Goal: Check status: Check status

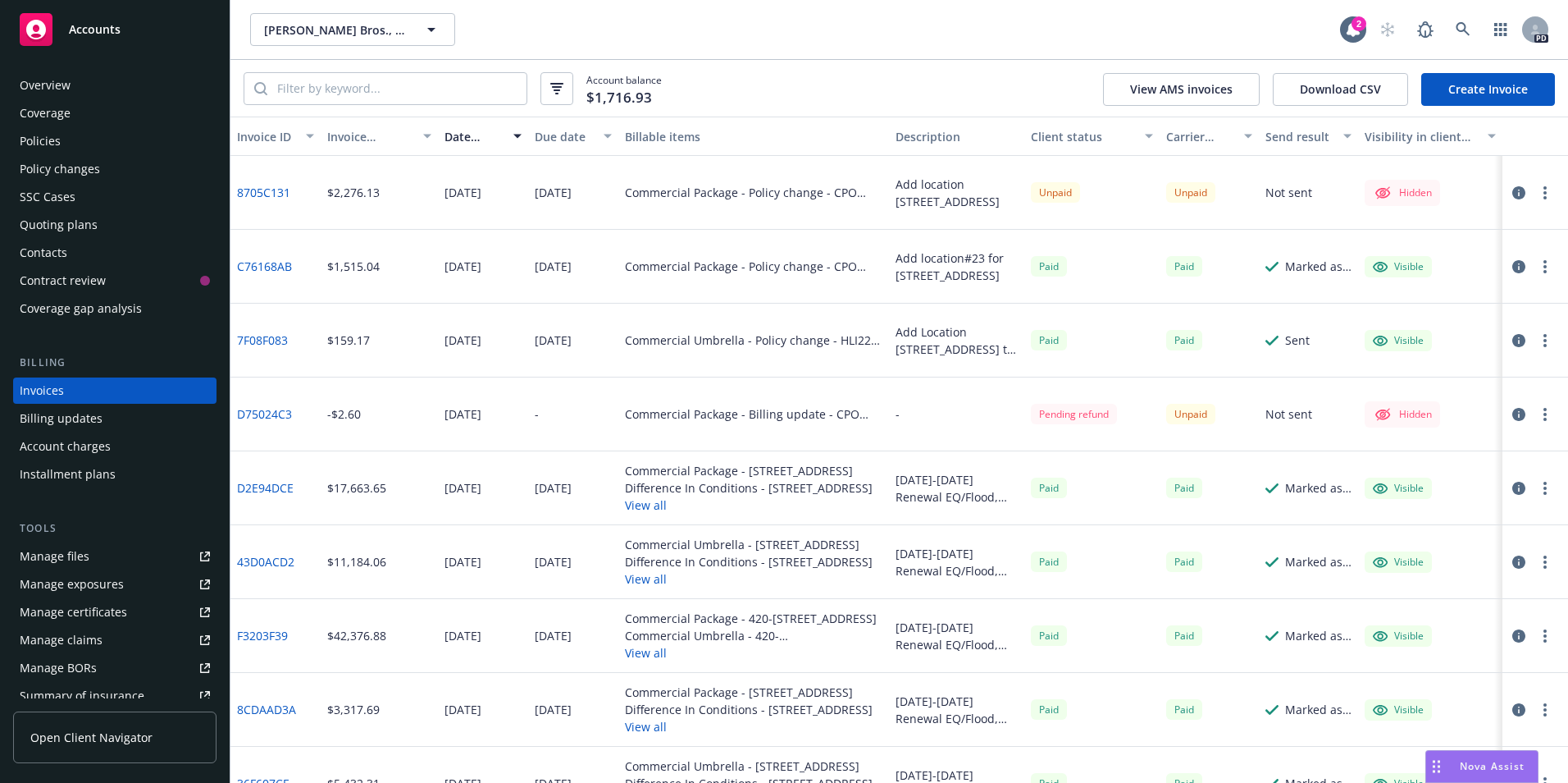
scroll to position [44, 0]
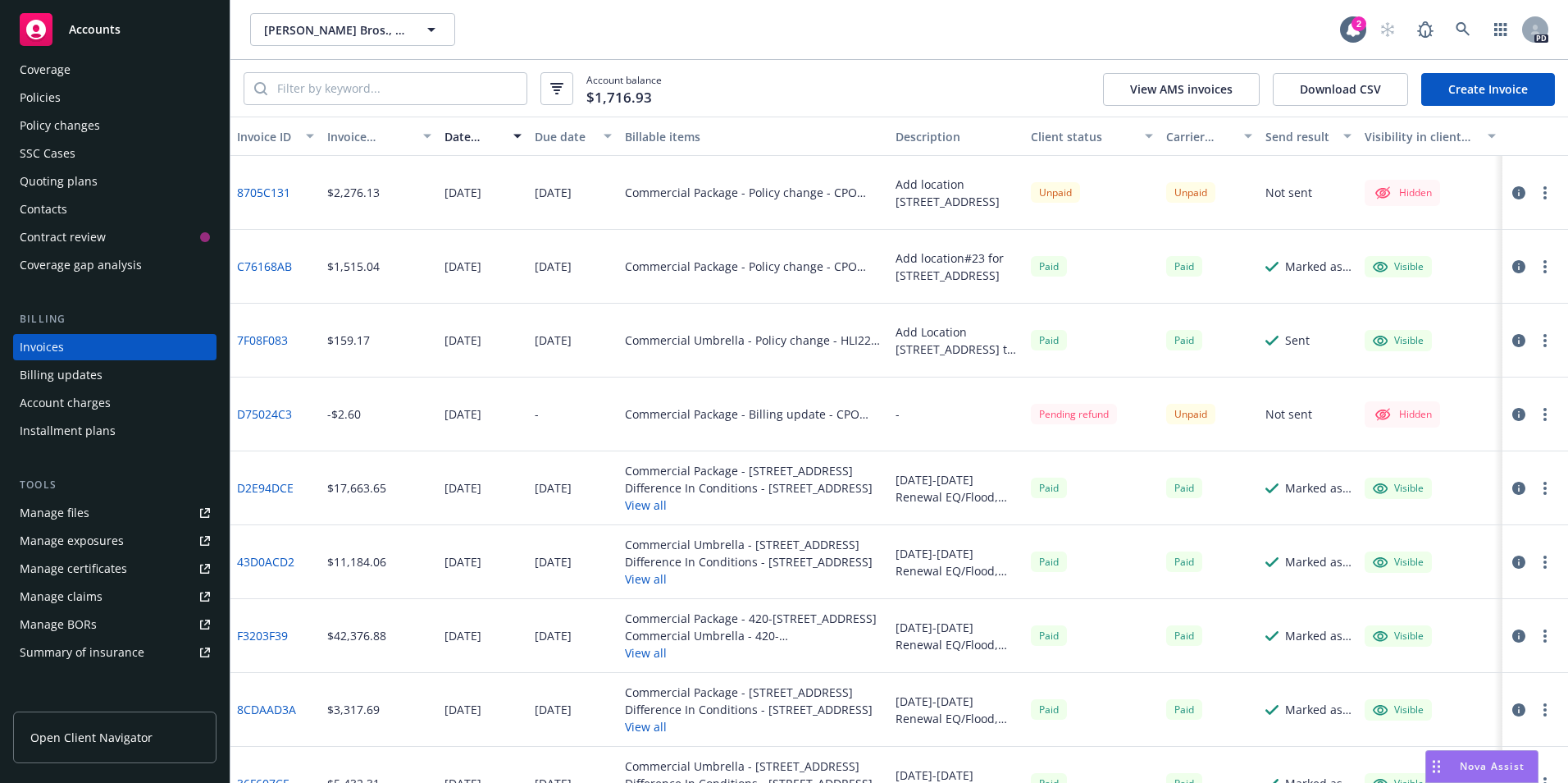
click at [1485, 755] on div "Nova Assist" at bounding box center [1482, 766] width 112 height 31
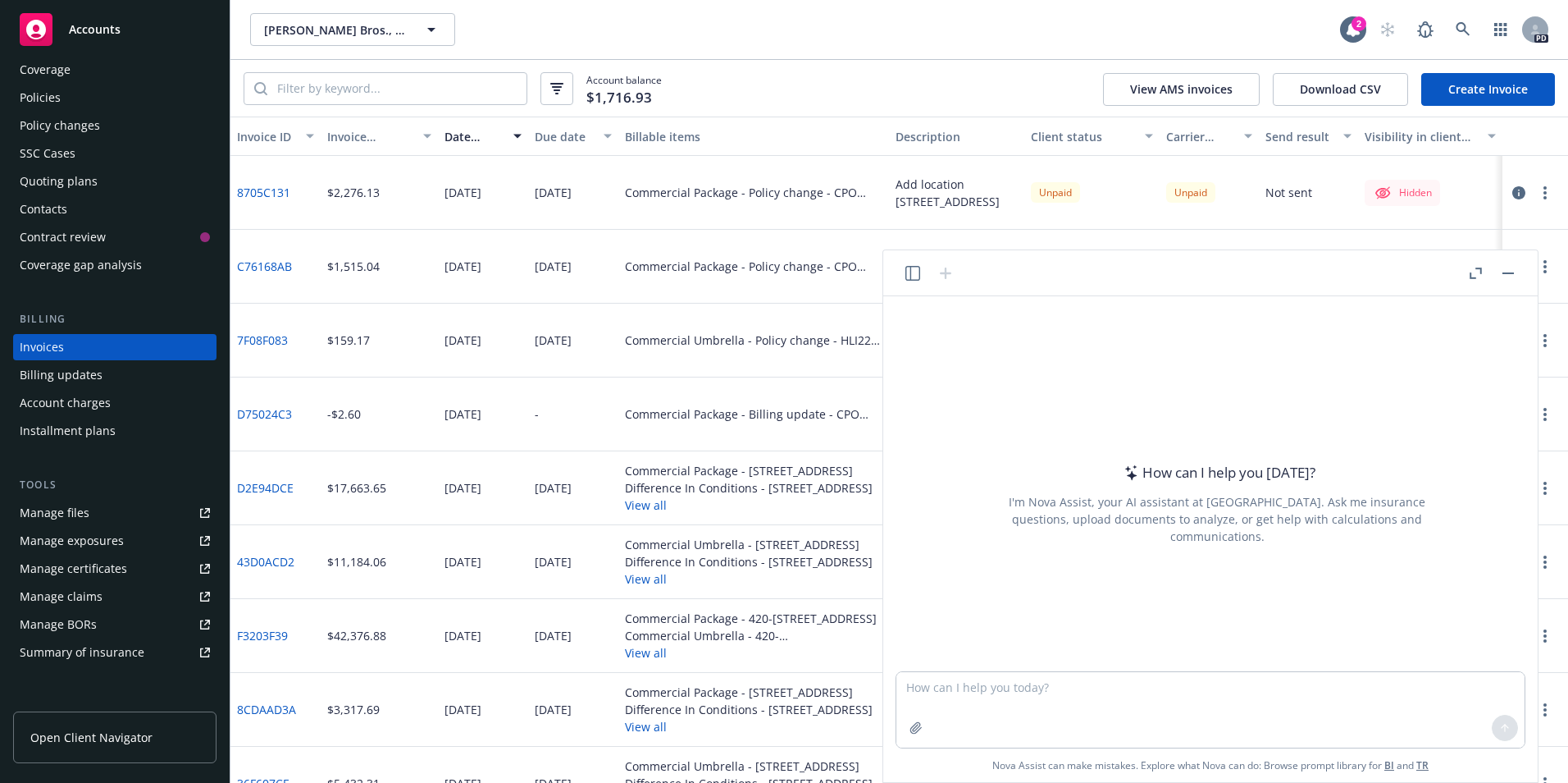
click at [1511, 272] on rect "button" at bounding box center [1508, 273] width 12 height 2
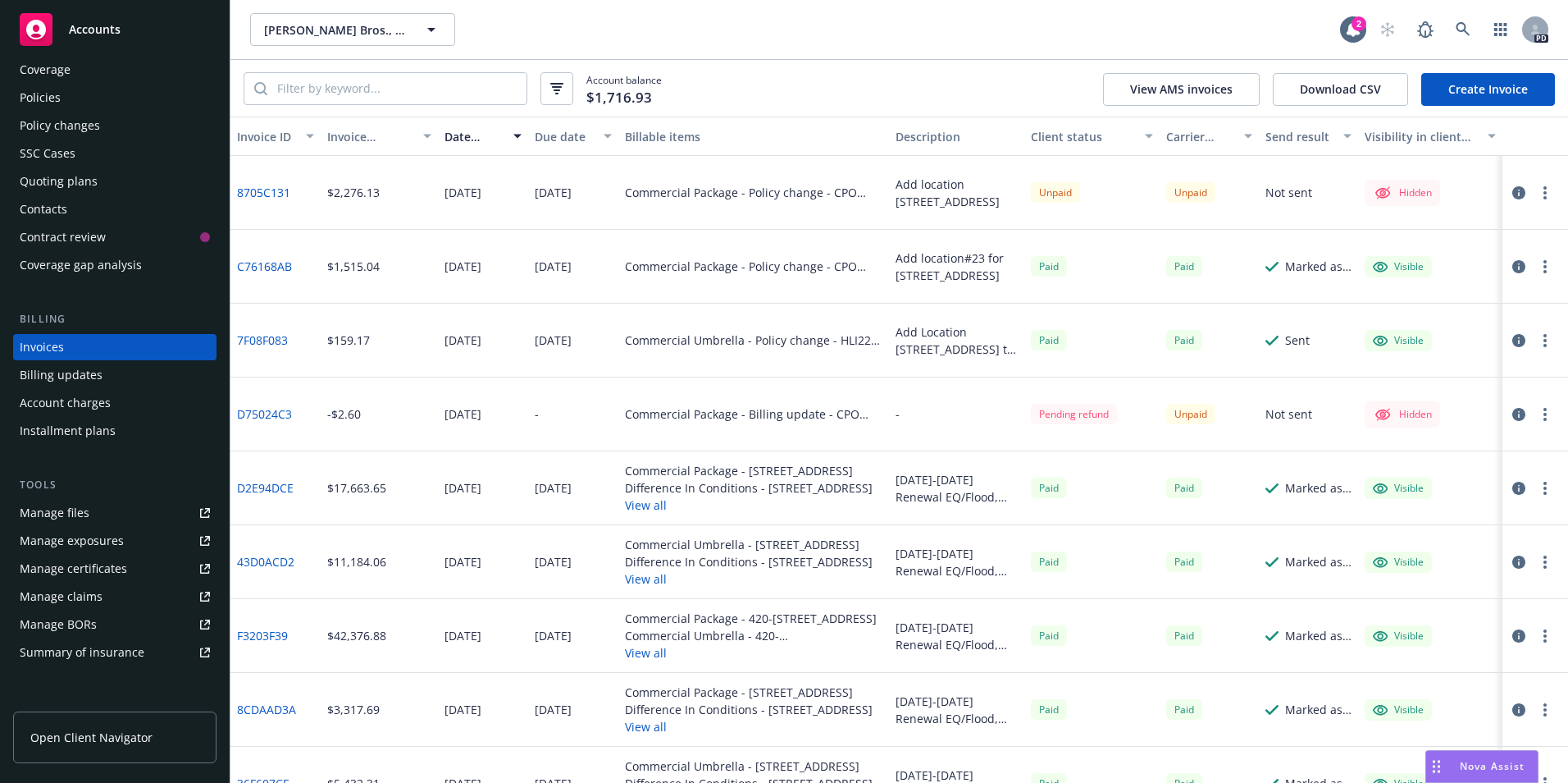
click at [1480, 767] on span "Nova Assist" at bounding box center [1491, 766] width 65 height 14
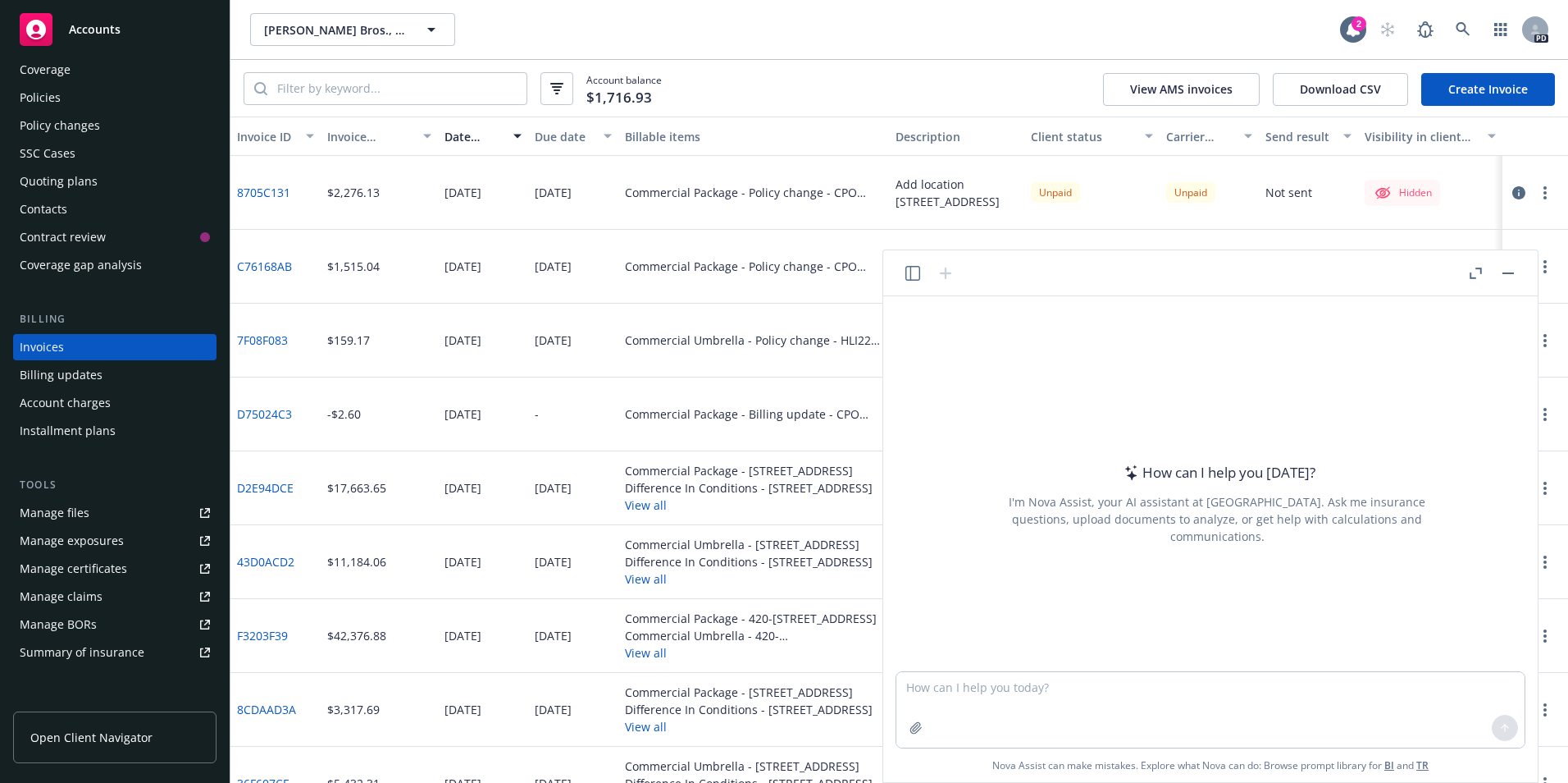
click at [1184, 346] on div "How can I help you today? I'm Nova Assist, your AI assistant at Newfront. Ask m…" at bounding box center [1210, 484] width 641 height 375
click at [1121, 428] on div "How can I help you today? I'm Nova Assist, your AI assistant at Newfront. Ask m…" at bounding box center [1217, 503] width 628 height 256
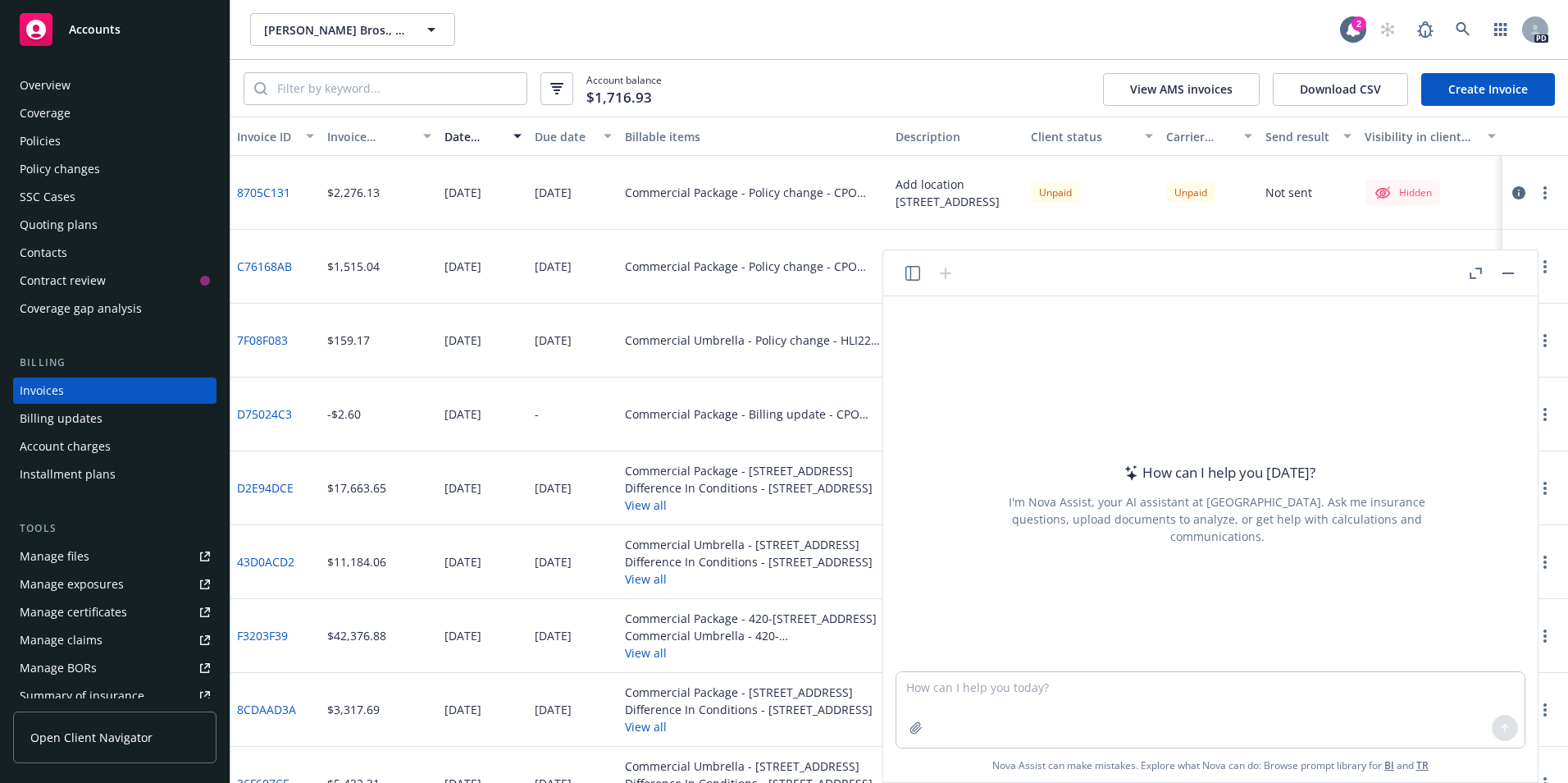
scroll to position [44, 0]
